Goal: Information Seeking & Learning: Understand process/instructions

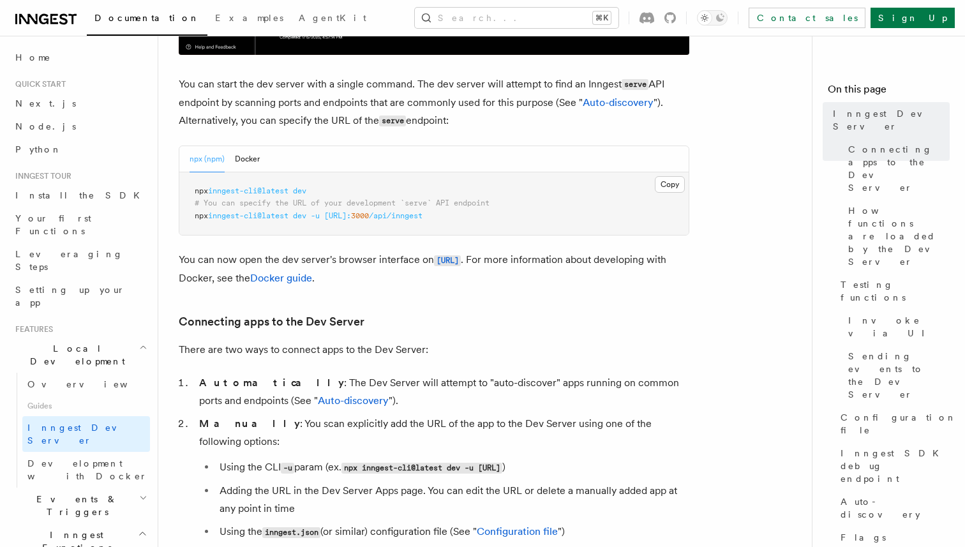
scroll to position [495, 0]
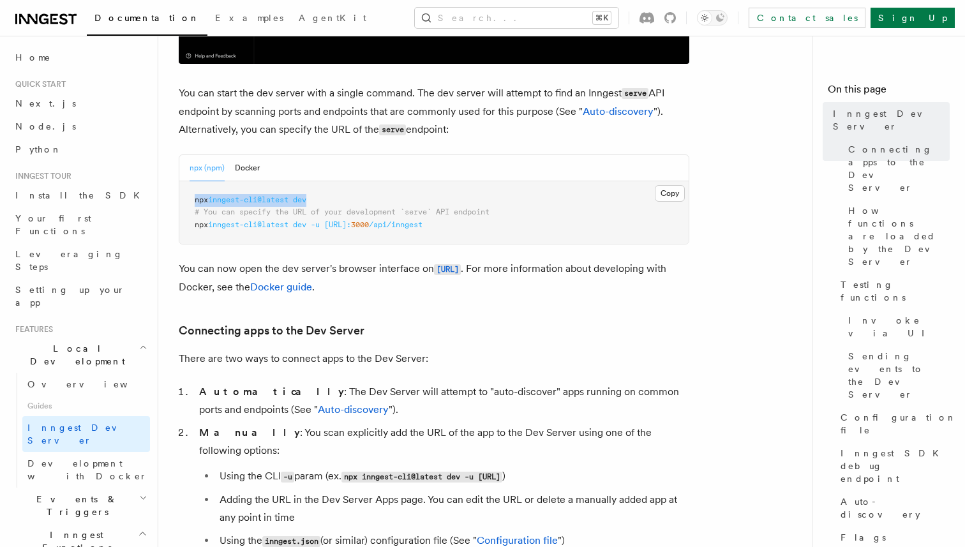
drag, startPoint x: 318, startPoint y: 204, endPoint x: 185, endPoint y: 206, distance: 132.8
click at [185, 205] on pre "npx inngest-cli@latest dev # You can specify the URL of your development `serve…" at bounding box center [434, 212] width 510 height 63
copy span "npx inngest-cli@latest dev"
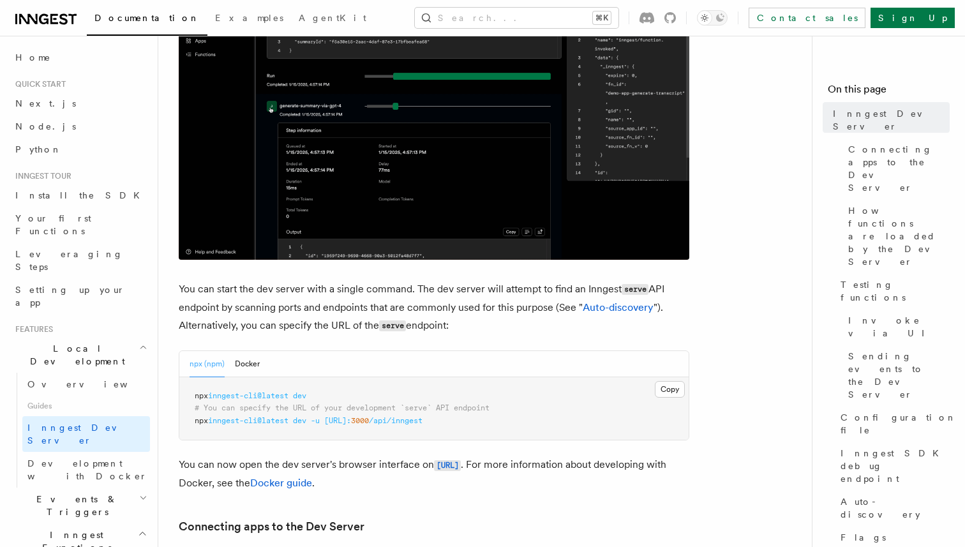
scroll to position [351, 0]
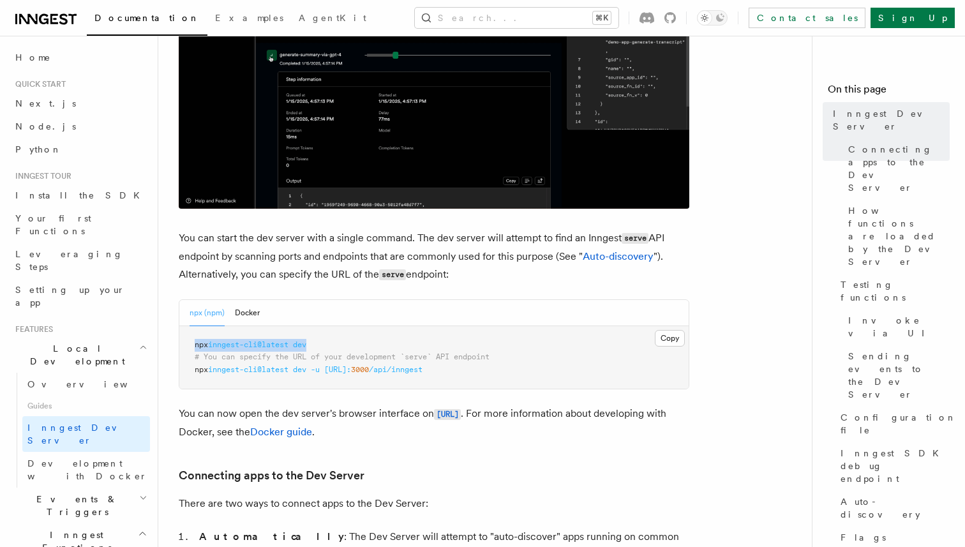
drag, startPoint x: 319, startPoint y: 342, endPoint x: 175, endPoint y: 342, distance: 143.7
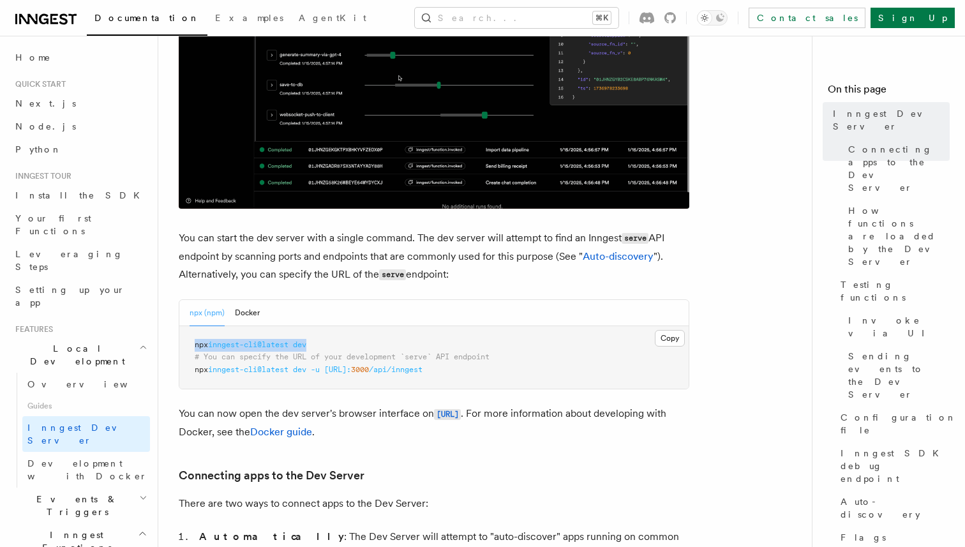
copy span "npx inngest-cli@latest dev"
